Goal: Task Accomplishment & Management: Use online tool/utility

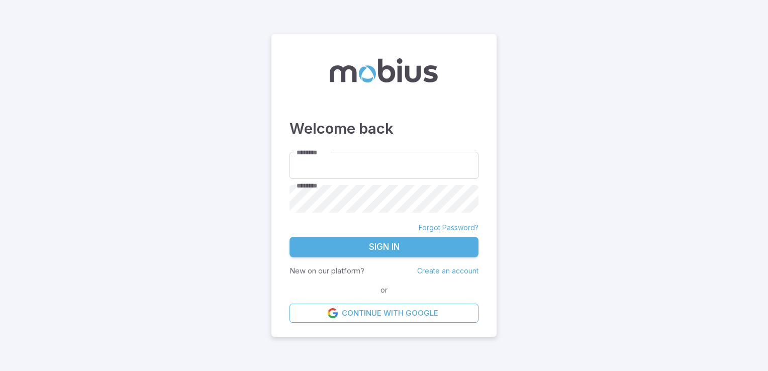
type input "**********"
click at [426, 246] on button "Sign In" at bounding box center [384, 247] width 189 height 21
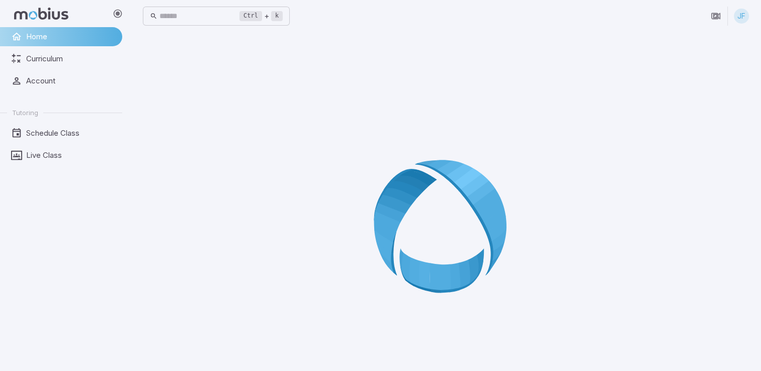
click at [196, 173] on div at bounding box center [446, 229] width 606 height 371
click at [61, 134] on span "Schedule Class" at bounding box center [70, 133] width 89 height 11
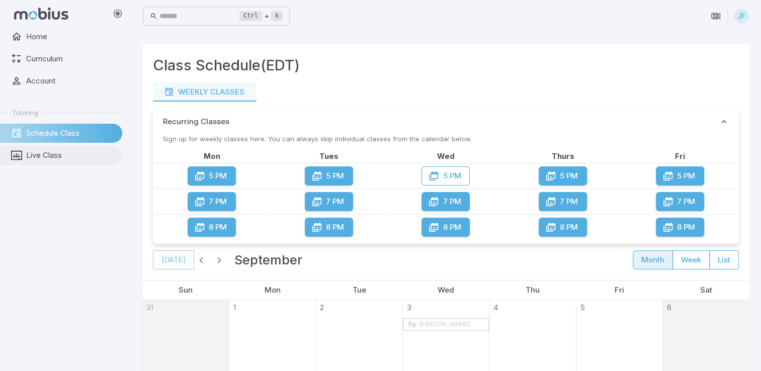
click at [57, 152] on span "Live Class" at bounding box center [70, 155] width 89 height 11
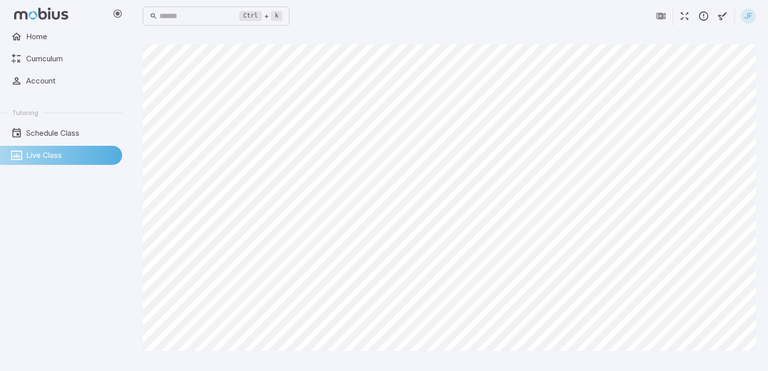
click at [455, 353] on div "Canvas actions 100 % Exit zen mode" at bounding box center [449, 201] width 613 height 315
click at [620, 0] on html "Home Curriculum Account Tutoring Schedule Class Live Class Ctrl + k ​ JF Canvas…" at bounding box center [384, 185] width 768 height 371
click at [89, 344] on div "Home Curriculum Account Tutoring Schedule Class Live Class" at bounding box center [65, 199] width 130 height 344
click at [124, 314] on div "Home Curriculum Account Tutoring Schedule Class Live Class" at bounding box center [65, 199] width 130 height 344
drag, startPoint x: 117, startPoint y: 323, endPoint x: 133, endPoint y: 323, distance: 16.1
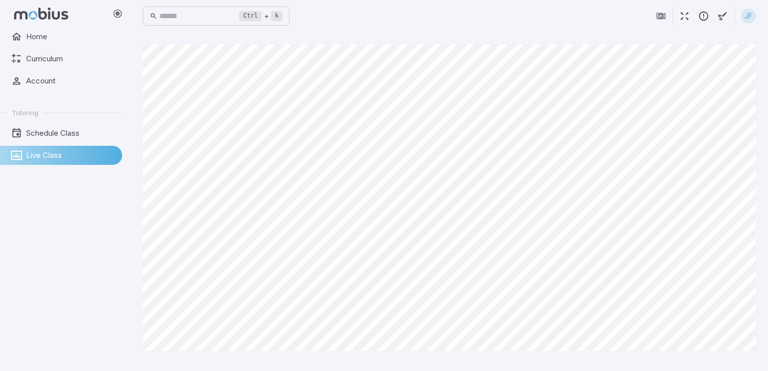
click at [117, 323] on div "Home Curriculum Account Tutoring Schedule Class Live Class" at bounding box center [65, 199] width 130 height 344
click at [106, 311] on div "Home Curriculum Account Tutoring Schedule Class Live Class" at bounding box center [65, 199] width 130 height 344
